Goal: Information Seeking & Learning: Learn about a topic

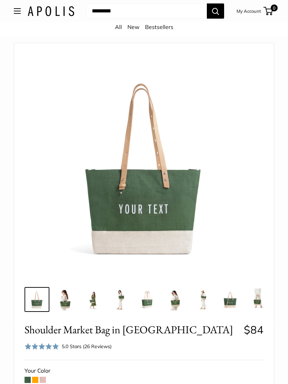
click at [69, 303] on img at bounding box center [65, 300] width 22 height 22
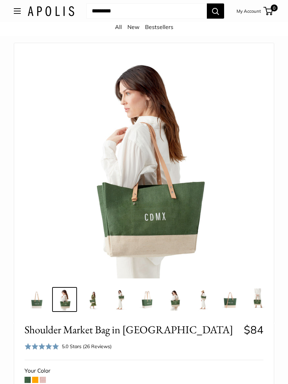
click at [97, 297] on img at bounding box center [92, 300] width 22 height 22
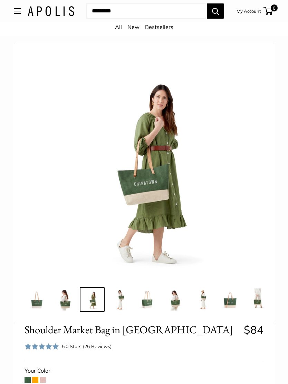
click at [122, 301] on img at bounding box center [120, 300] width 22 height 22
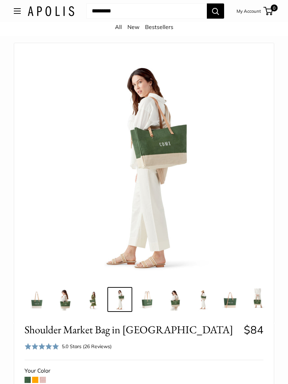
click at [151, 301] on img at bounding box center [147, 300] width 22 height 22
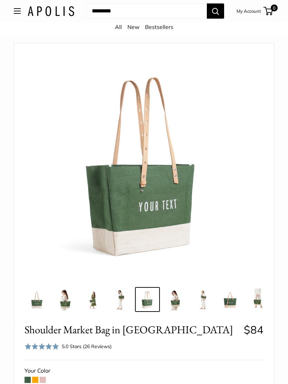
click at [179, 299] on img at bounding box center [175, 300] width 22 height 22
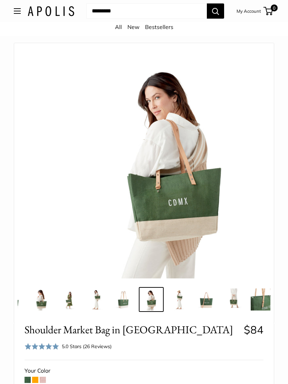
scroll to position [0, 25]
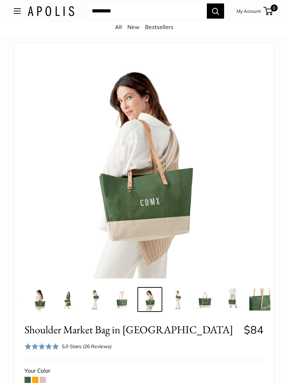
click at [180, 303] on img at bounding box center [177, 300] width 22 height 22
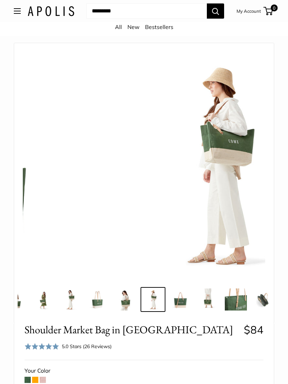
scroll to position [0, 53]
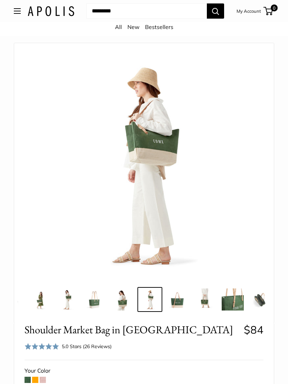
click at [207, 301] on img at bounding box center [205, 300] width 22 height 22
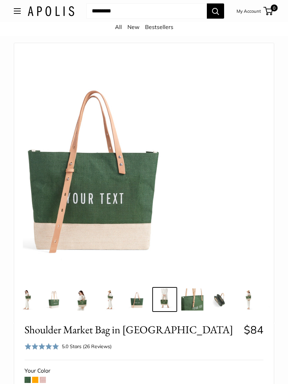
scroll to position [0, 108]
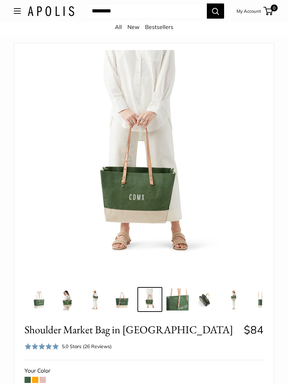
click at [210, 301] on img at bounding box center [205, 300] width 22 height 22
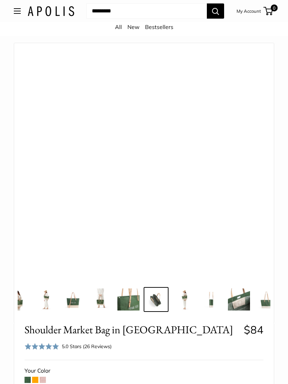
scroll to position [0, 163]
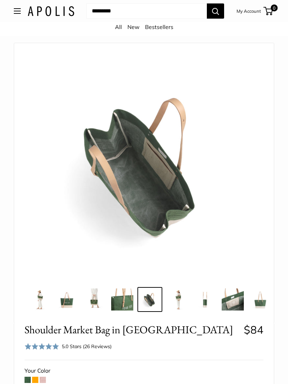
click at [205, 300] on img at bounding box center [205, 300] width 22 height 22
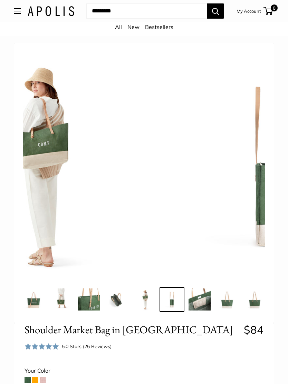
scroll to position [0, 200]
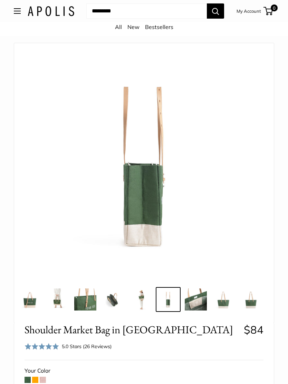
click at [225, 303] on img at bounding box center [223, 300] width 22 height 22
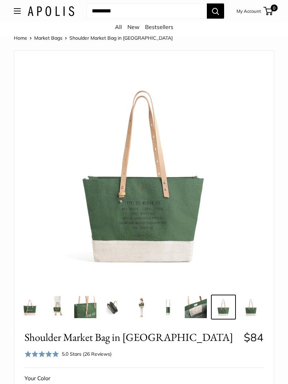
scroll to position [3, 0]
click at [159, 223] on img at bounding box center [144, 171] width 229 height 229
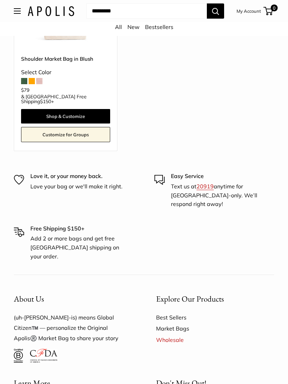
scroll to position [2780, 0]
click at [76, 225] on p "Free Shipping $150+" at bounding box center [78, 229] width 96 height 9
click at [60, 225] on p "Free Shipping $150+" at bounding box center [78, 229] width 96 height 9
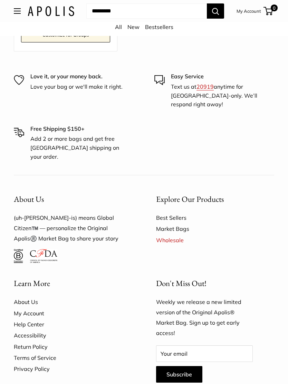
scroll to position [2874, 0]
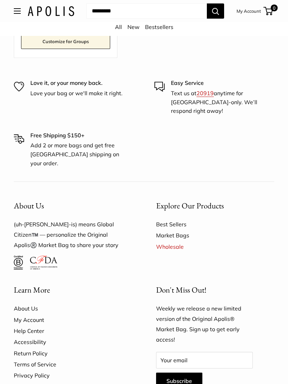
click at [64, 131] on p "Free Shipping $150+" at bounding box center [78, 135] width 96 height 9
click at [81, 131] on p "Free Shipping $150+" at bounding box center [78, 135] width 96 height 9
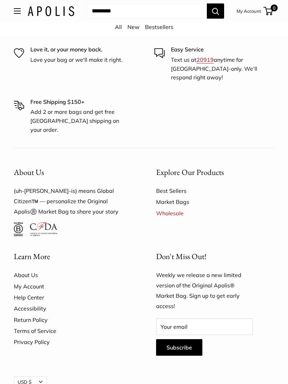
scroll to position [2910, 0]
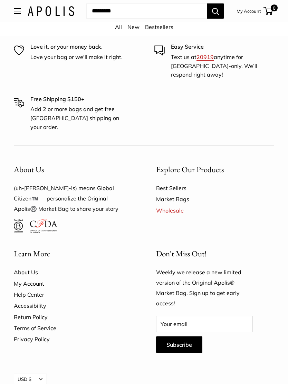
click at [38, 290] on link "Help Center" at bounding box center [73, 295] width 118 height 11
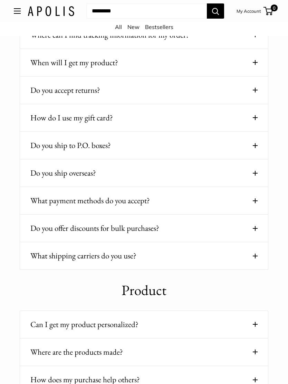
scroll to position [281, 0]
click at [255, 171] on span at bounding box center [255, 173] width 5 height 5
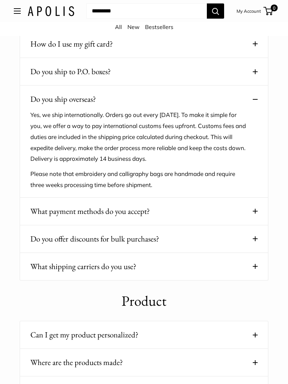
scroll to position [358, 0]
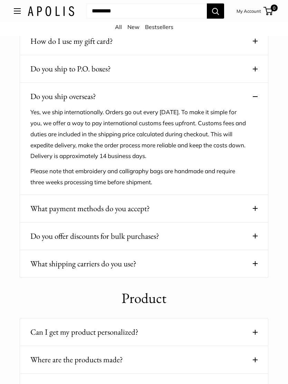
click at [255, 206] on span at bounding box center [255, 208] width 5 height 5
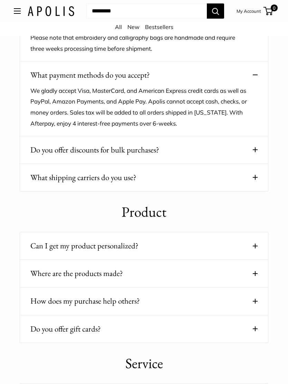
scroll to position [492, 0]
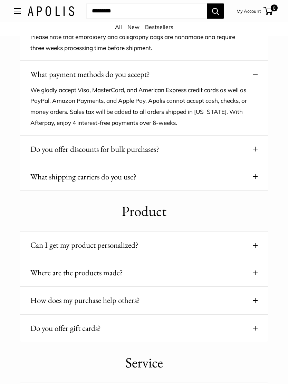
click at [257, 239] on button "Can I get my product personalized?" at bounding box center [143, 245] width 227 height 13
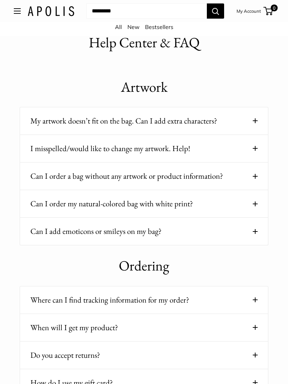
scroll to position [0, 0]
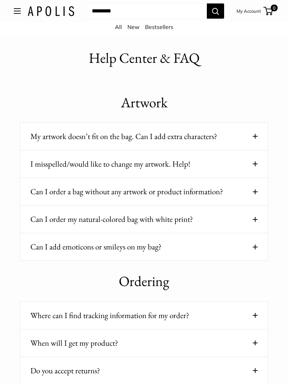
click at [257, 217] on span at bounding box center [255, 219] width 5 height 5
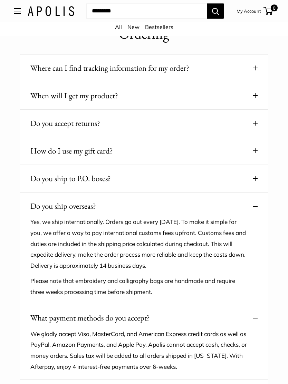
scroll to position [238, 0]
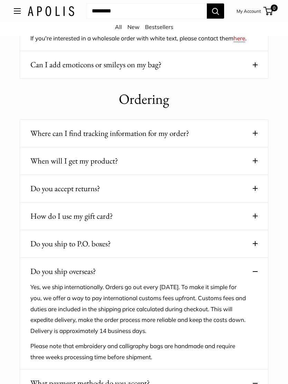
click at [257, 163] on span at bounding box center [255, 161] width 5 height 5
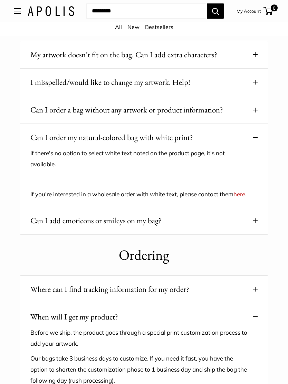
scroll to position [0, 0]
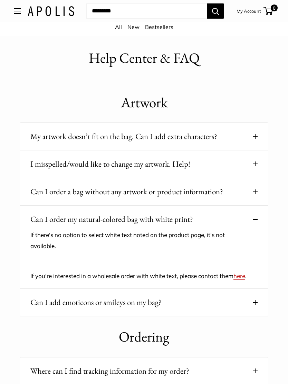
click at [257, 162] on span at bounding box center [255, 164] width 5 height 5
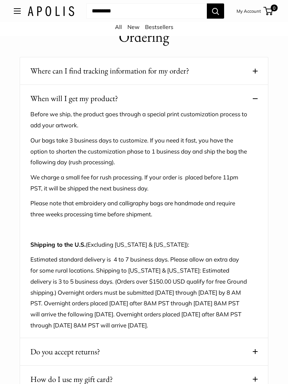
scroll to position [327, 0]
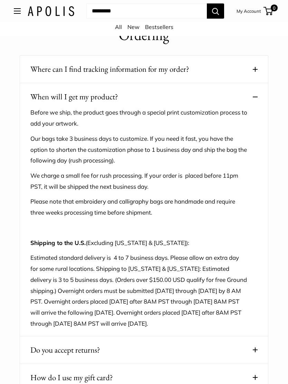
click at [251, 76] on button "Where can I find tracking information for my order?" at bounding box center [143, 69] width 227 height 13
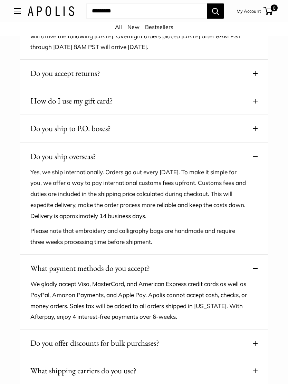
scroll to position [642, 0]
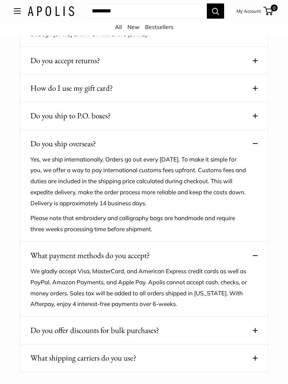
click at [256, 118] on span at bounding box center [255, 116] width 5 height 5
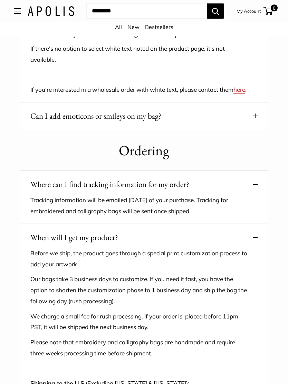
scroll to position [198, 0]
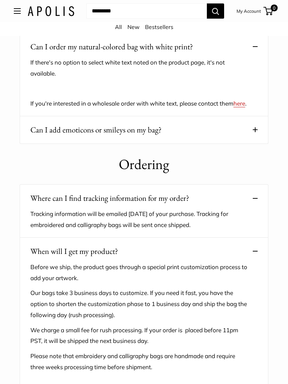
click at [18, 13] on button "Open menu" at bounding box center [17, 11] width 7 height 6
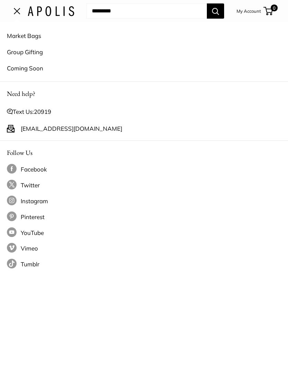
scroll to position [0, 0]
click at [28, 37] on link "Market Bags" at bounding box center [144, 36] width 274 height 16
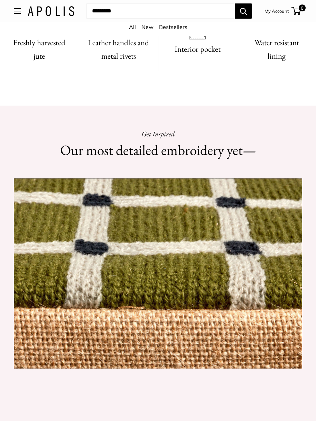
scroll to position [457, 0]
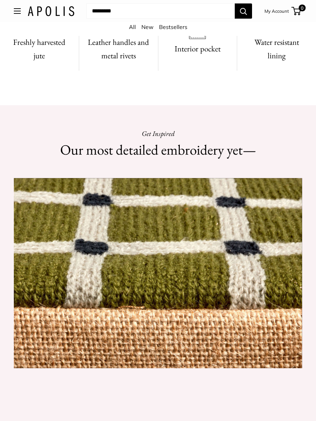
click at [267, 291] on img at bounding box center [158, 273] width 288 height 190
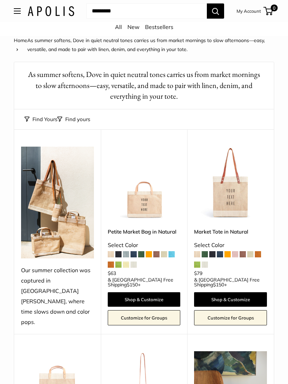
click at [133, 25] on link "New" at bounding box center [133, 26] width 12 height 7
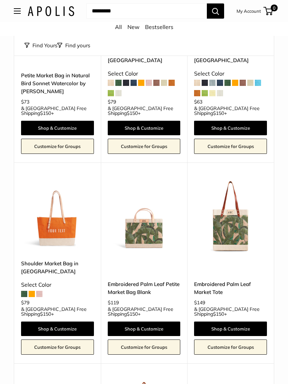
scroll to position [2618, 0]
